Goal: Find contact information: Find contact information

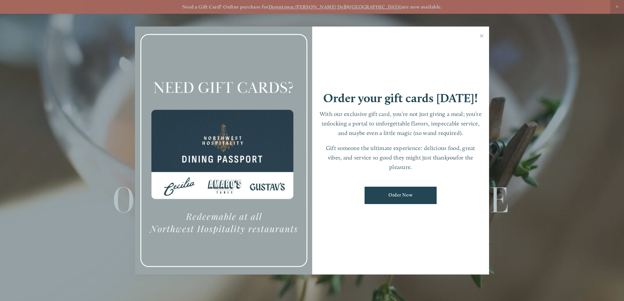
scroll to position [14, 0]
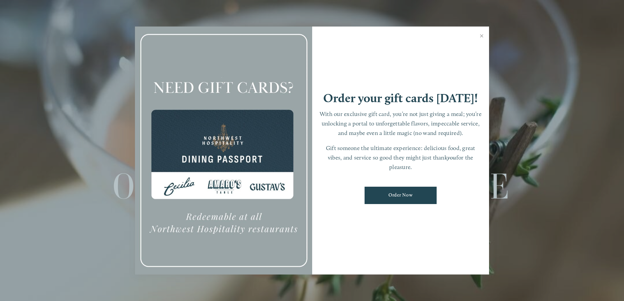
click at [481, 37] on link "Close" at bounding box center [481, 37] width 13 height 18
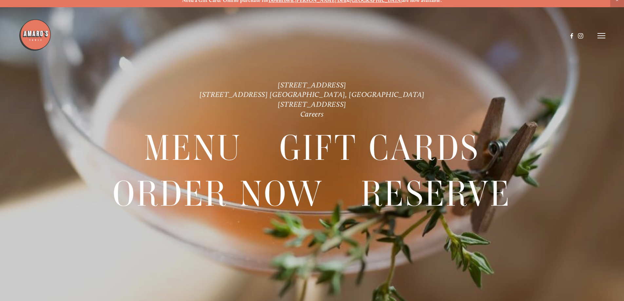
scroll to position [0, 0]
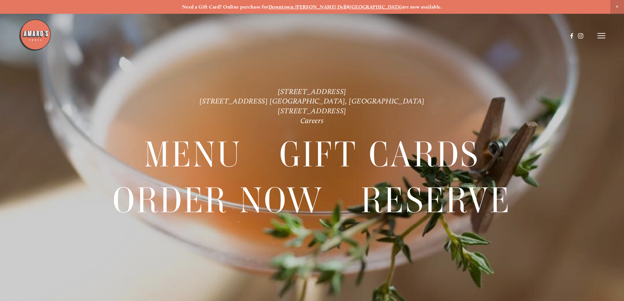
click at [603, 37] on icon at bounding box center [601, 36] width 8 height 6
click at [37, 34] on img at bounding box center [35, 35] width 33 height 33
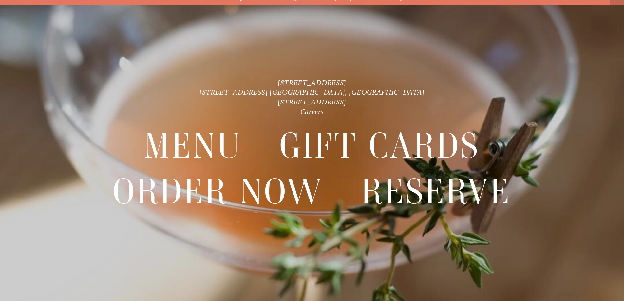
scroll to position [14, 0]
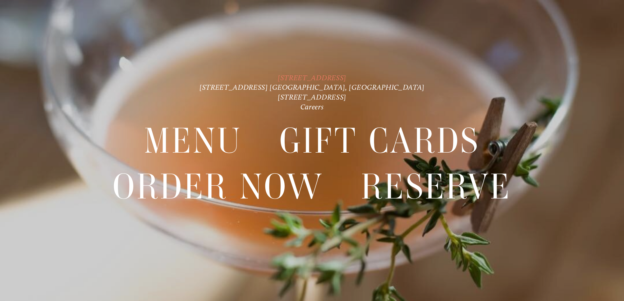
click at [346, 77] on link "[STREET_ADDRESS]" at bounding box center [312, 77] width 68 height 9
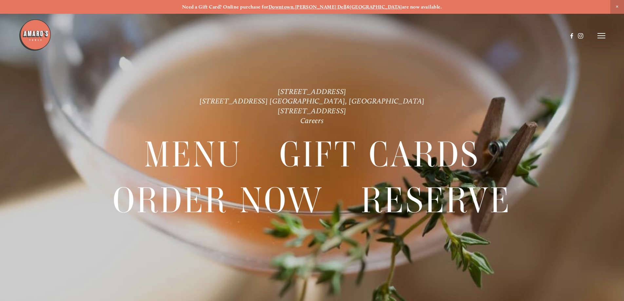
click at [603, 39] on icon at bounding box center [601, 36] width 8 height 6
click at [515, 37] on span "Visit" at bounding box center [512, 35] width 11 height 6
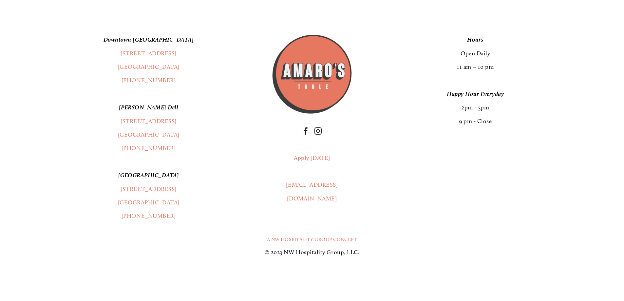
scroll to position [1767, 0]
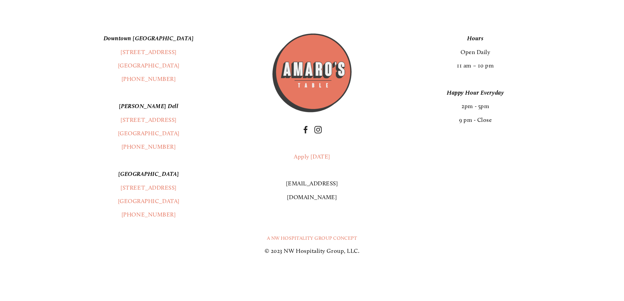
drag, startPoint x: 316, startPoint y: 185, endPoint x: 300, endPoint y: 183, distance: 16.5
click at [300, 183] on link "[EMAIL_ADDRESS][DOMAIN_NAME]" at bounding box center [312, 190] width 52 height 21
